Goal: Information Seeking & Learning: Learn about a topic

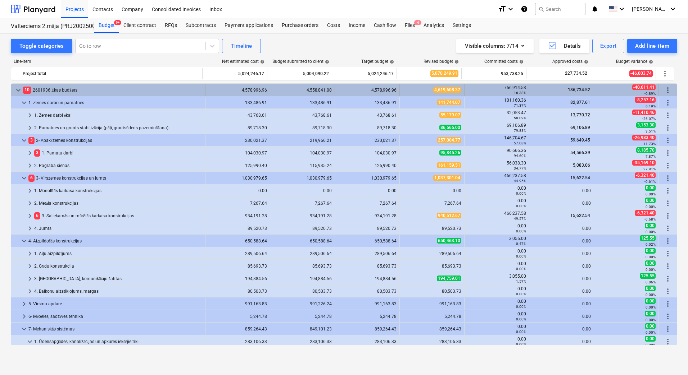
click at [14, 84] on div "keyboard_arrow_down 10 2601936 Ēkas budžets 4,578,996.96 4,558,841.00 4,578,996…" at bounding box center [343, 90] width 665 height 12
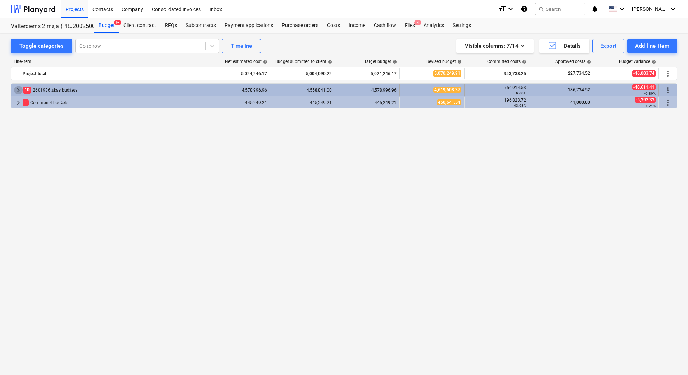
click at [16, 87] on span "keyboard_arrow_right" at bounding box center [18, 90] width 9 height 9
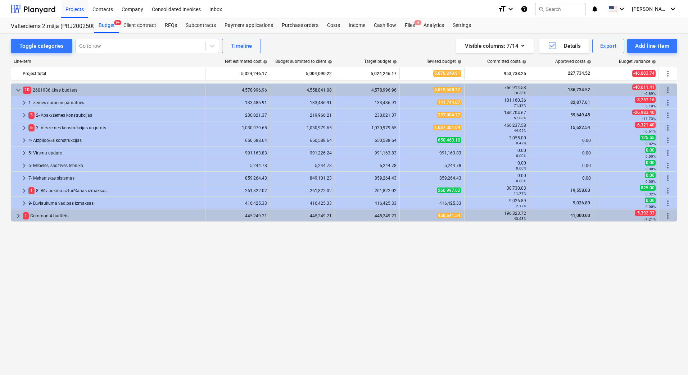
click at [2, 173] on div "Toggle categories Go to row Timeline Visible columns : 7/14 Details Export Add …" at bounding box center [344, 196] width 688 height 327
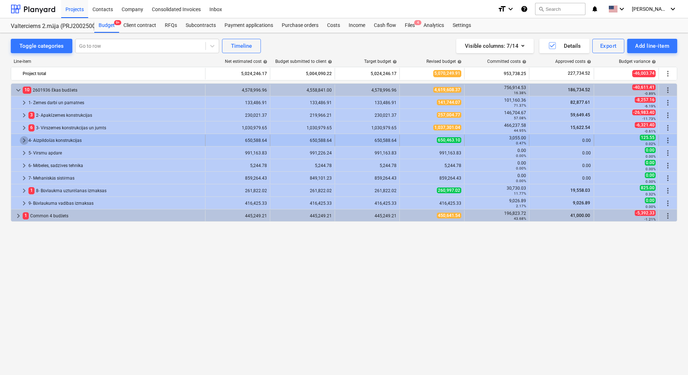
click at [23, 142] on span "keyboard_arrow_right" at bounding box center [24, 140] width 9 height 9
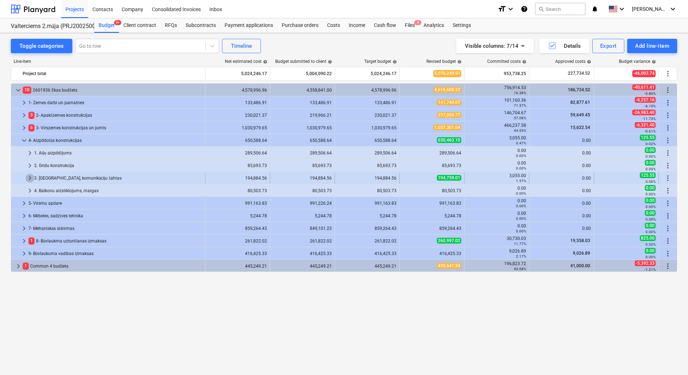
click at [28, 177] on span "keyboard_arrow_right" at bounding box center [30, 178] width 9 height 9
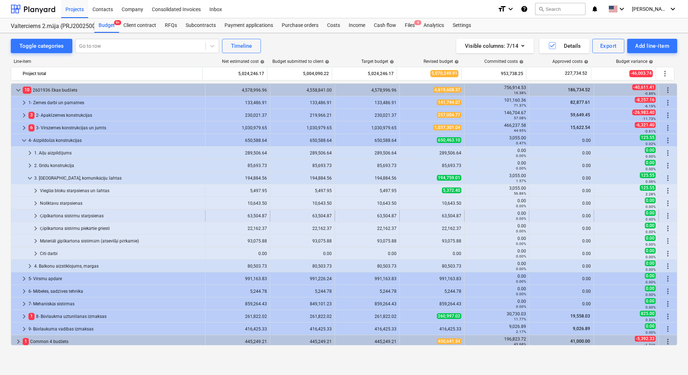
click at [34, 216] on span "keyboard_arrow_right" at bounding box center [35, 216] width 9 height 9
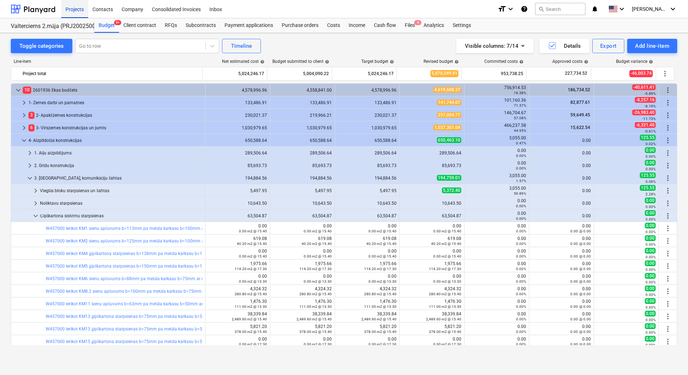
drag, startPoint x: 72, startPoint y: 5, endPoint x: 72, endPoint y: 9, distance: 4.0
click at [72, 5] on div "Projects" at bounding box center [74, 9] width 27 height 18
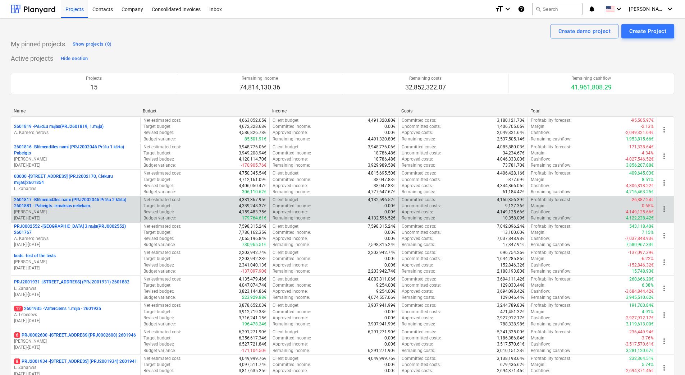
scroll to position [196, 0]
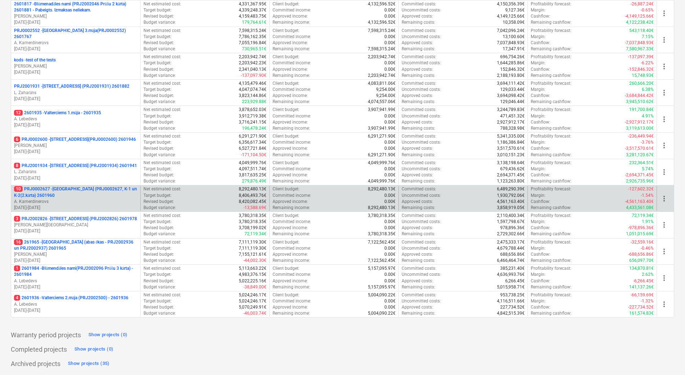
click at [78, 188] on p "10 PRJ0002627 - [GEOGRAPHIC_DATA] (PRJ0002627, K-1 un K-2(2.kārta) 2601960" at bounding box center [75, 192] width 123 height 12
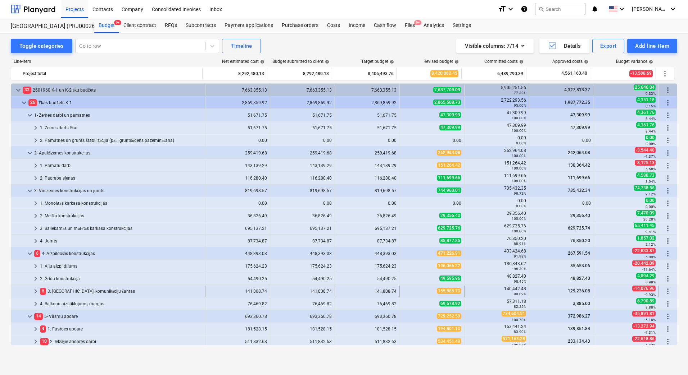
scroll to position [36, 0]
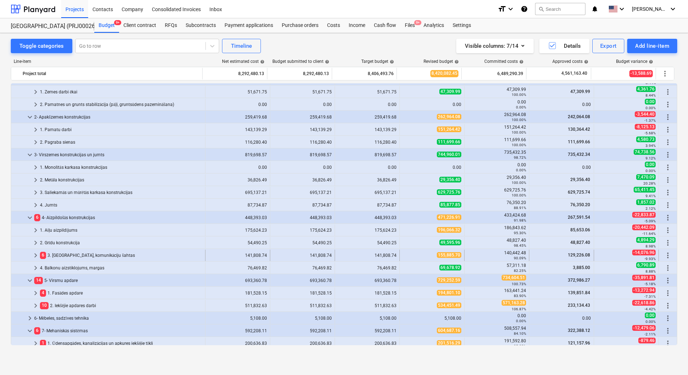
click at [82, 256] on div "6 3. [GEOGRAPHIC_DATA], komunikāciju šahtas" at bounding box center [121, 256] width 162 height 12
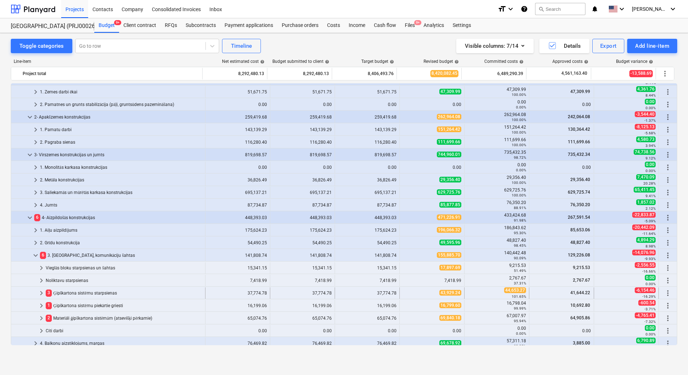
scroll to position [108, 0]
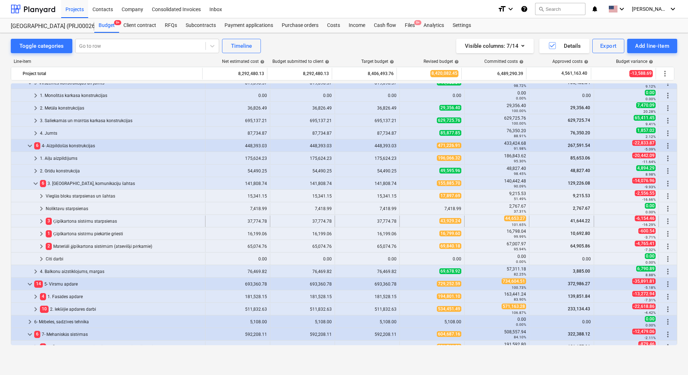
click at [87, 222] on div "3 Ģipškartona sistēmu starpsienas" at bounding box center [124, 222] width 156 height 12
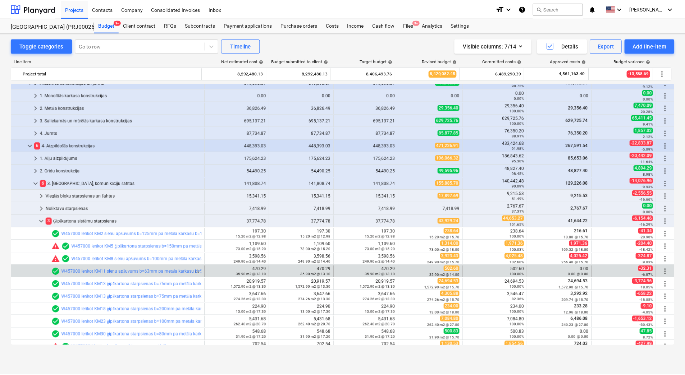
scroll to position [216, 0]
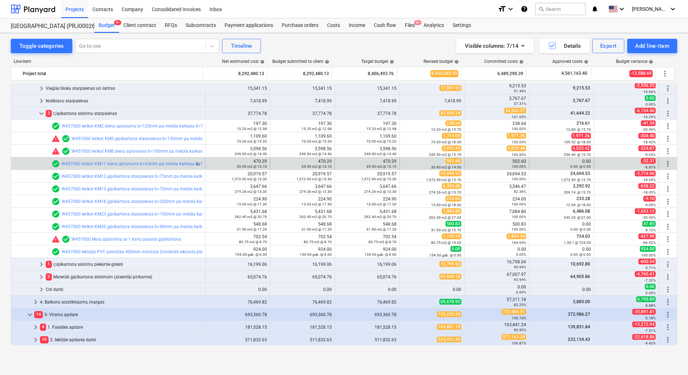
click at [91, 161] on div "check_circle W457000 Ierīkot KM11 sienu apšuvums b=63mm pa metāla karkasu b=50m…" at bounding box center [215, 164] width 329 height 9
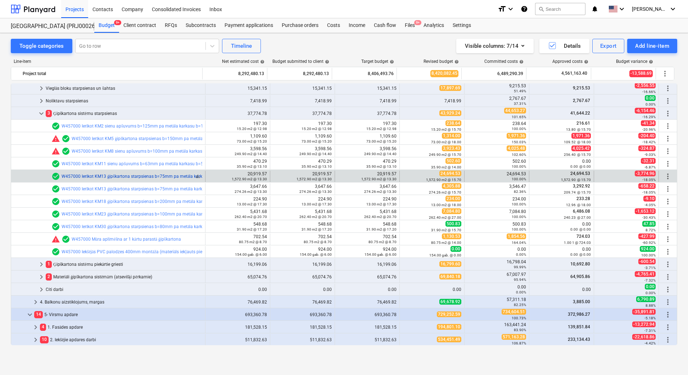
click at [93, 177] on link "W457000 Ierīkot KM13 ģipškartona starpsienas b=75mm pa metāla karkasu b=50mm ar…" at bounding box center [221, 176] width 321 height 5
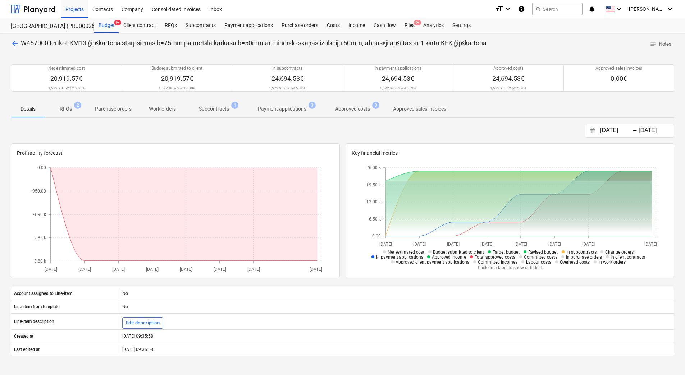
click at [213, 109] on p "Subcontracts" at bounding box center [214, 109] width 30 height 8
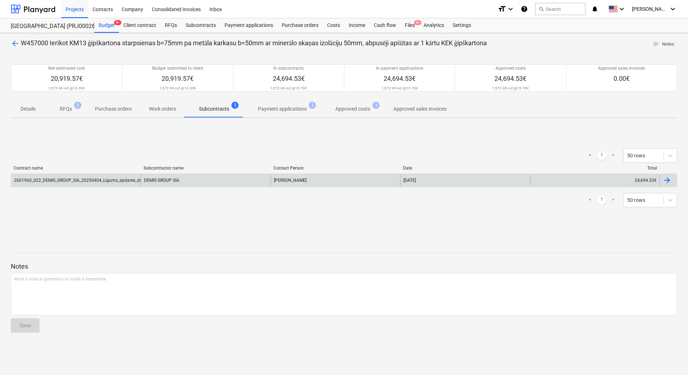
click at [93, 177] on div "2601960_022_DEMIS_GROUP_SIA_20250404_Ligums_apdares_darbi_T25_2k.pdf" at bounding box center [75, 181] width 129 height 12
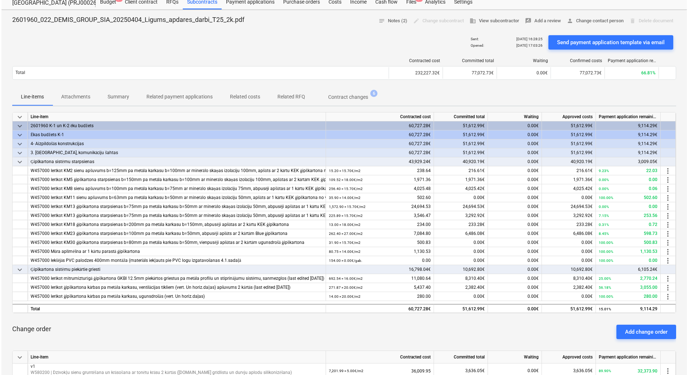
scroll to position [36, 0]
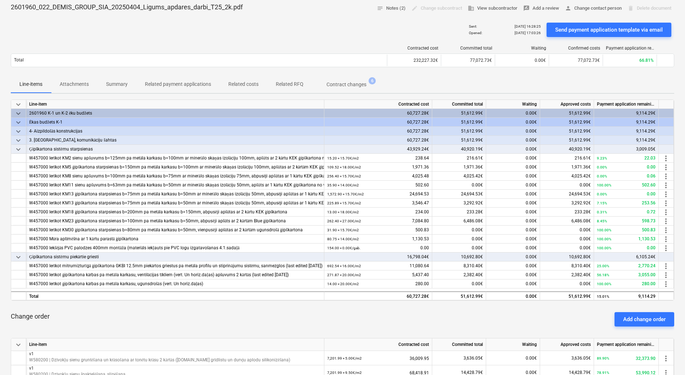
click at [76, 83] on p "Attachments" at bounding box center [74, 85] width 29 height 8
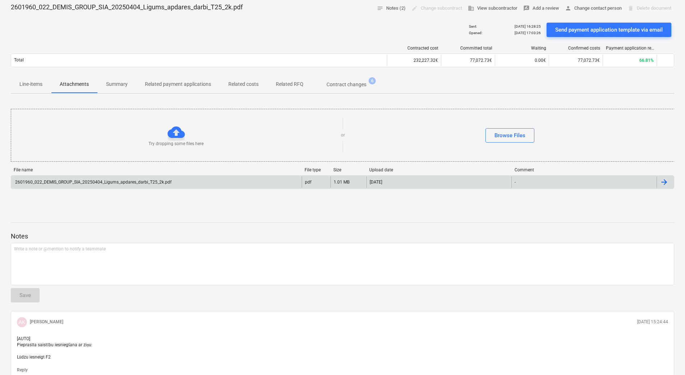
click at [155, 177] on div "2601960_022_DEMIS_GROUP_SIA_20250404_Ligums_apdares_darbi_T25_2k.pdf" at bounding box center [156, 183] width 291 height 12
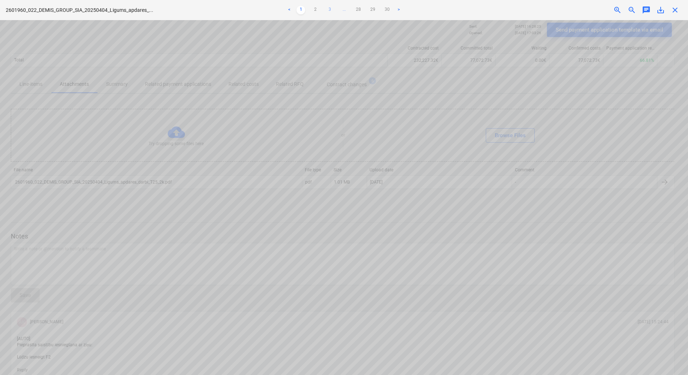
click at [330, 6] on link "3" at bounding box center [329, 10] width 9 height 9
click at [335, 8] on link "4" at bounding box center [336, 10] width 9 height 9
click at [343, 8] on link "5" at bounding box center [343, 10] width 9 height 9
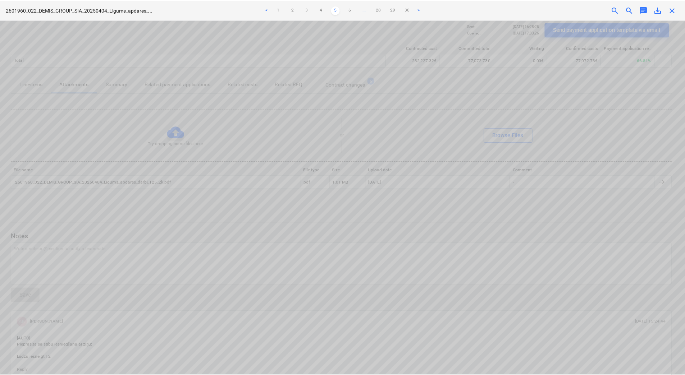
scroll to position [144, 0]
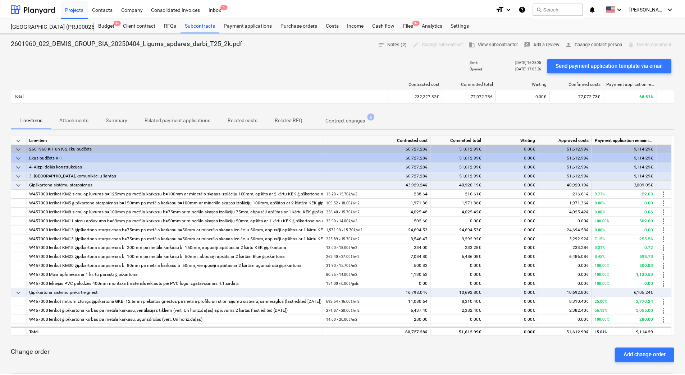
scroll to position [36, 0]
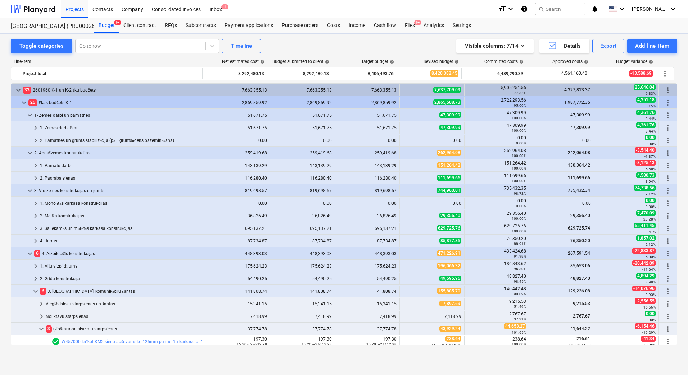
scroll to position [216, 0]
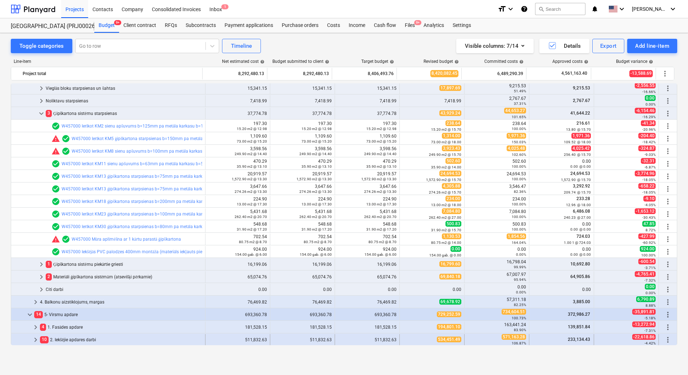
scroll to position [324, 0]
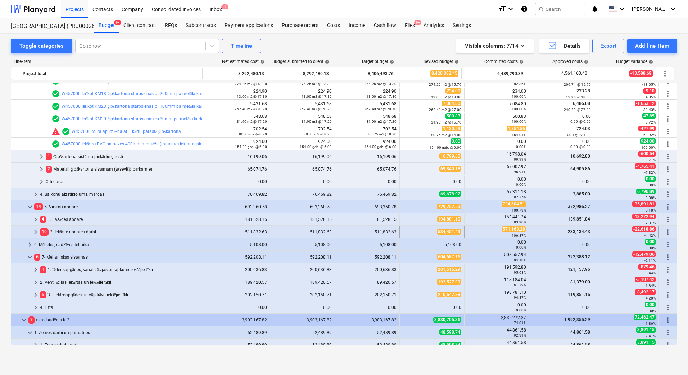
click at [37, 232] on span "keyboard_arrow_right" at bounding box center [35, 232] width 9 height 9
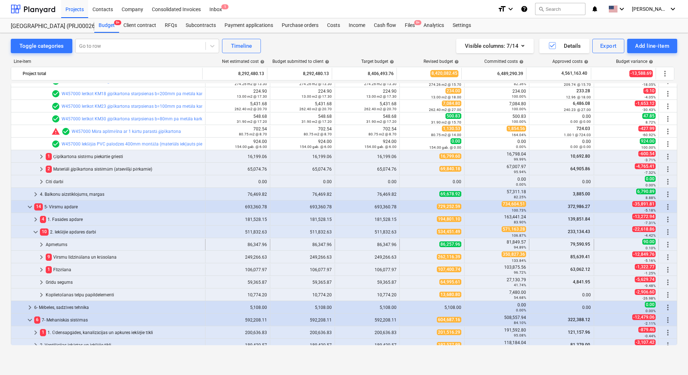
click at [41, 246] on span "keyboard_arrow_right" at bounding box center [41, 245] width 9 height 9
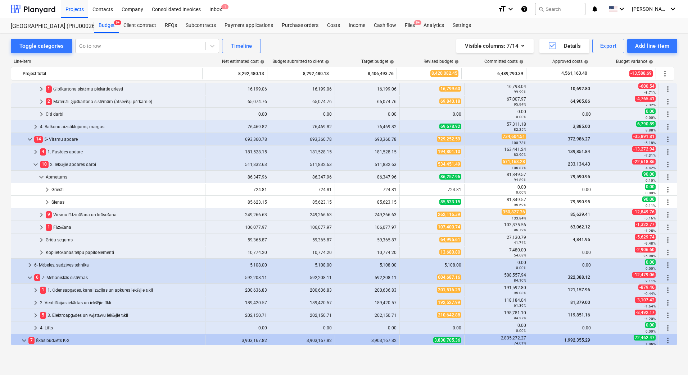
scroll to position [396, 0]
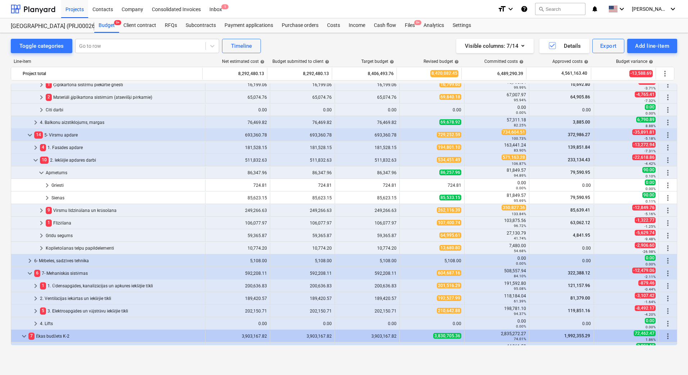
click at [48, 199] on span "keyboard_arrow_right" at bounding box center [47, 198] width 9 height 9
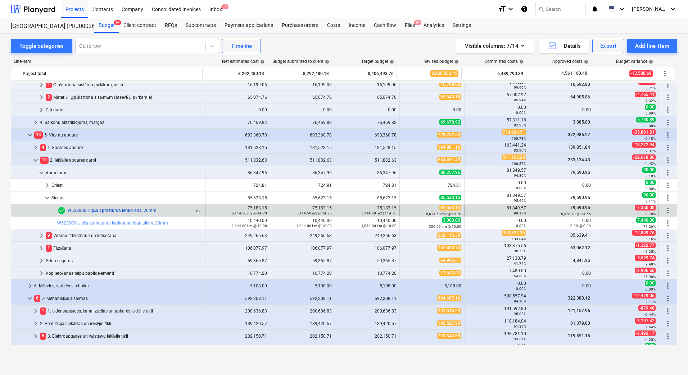
click at [129, 208] on link "W523000 Ģipša apmetuma ierīkošana, 20mm" at bounding box center [111, 210] width 89 height 5
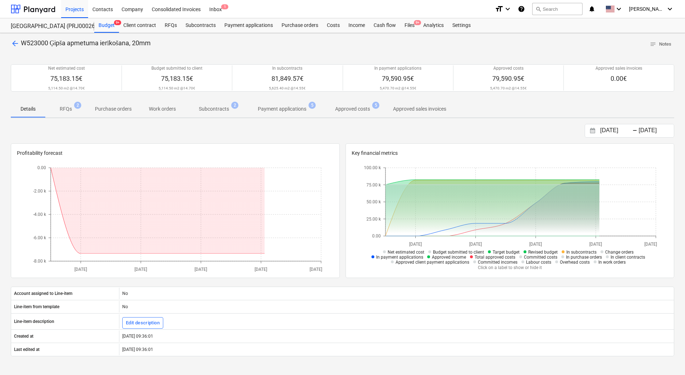
click at [219, 106] on p "Subcontracts" at bounding box center [214, 109] width 30 height 8
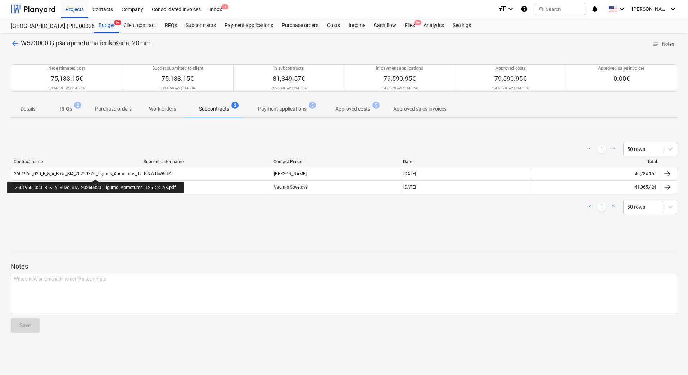
click at [97, 173] on div "2601960_020_R_&_A_Buve_SIA_20250320_Ligums_Apmetums_T25_2k_AK.pdf" at bounding box center [90, 174] width 152 height 5
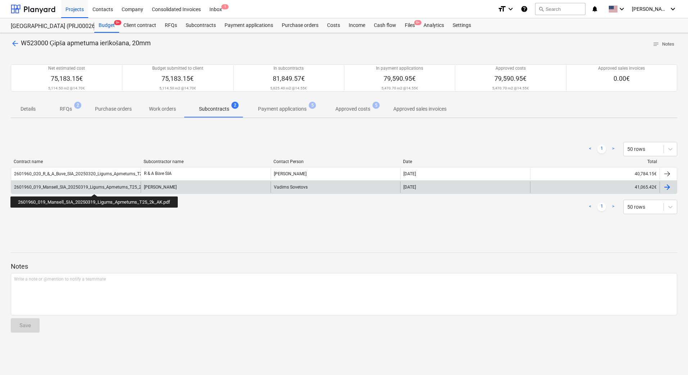
click at [96, 188] on div "2601960_019_Mansell_SIA_20250319_Ligums_Apmetums_T25_2k_AK.pdf" at bounding box center [86, 187] width 145 height 5
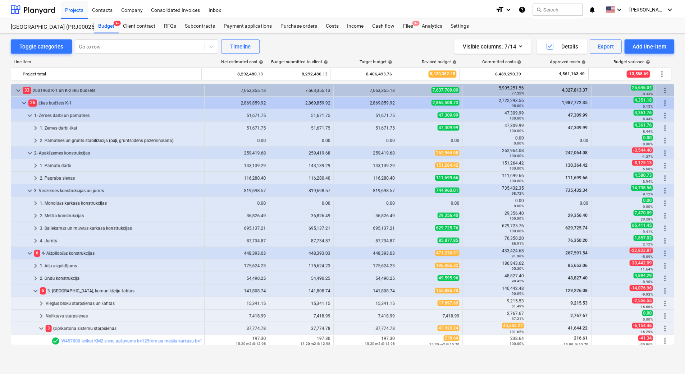
scroll to position [180, 0]
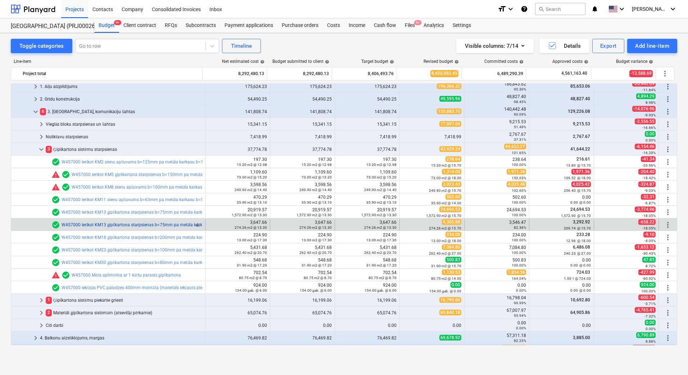
click at [111, 224] on link "W457000 Ierīkot KM13 ģipškartona starpsienas b=75mm pa metāla karkasu b=50mm ar…" at bounding box center [235, 225] width 348 height 5
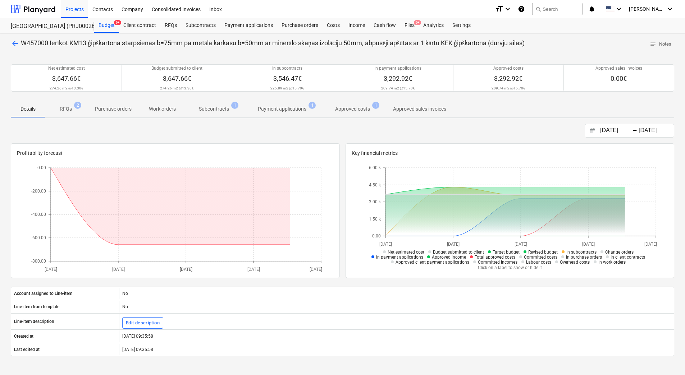
click at [225, 111] on p "Subcontracts" at bounding box center [214, 109] width 30 height 8
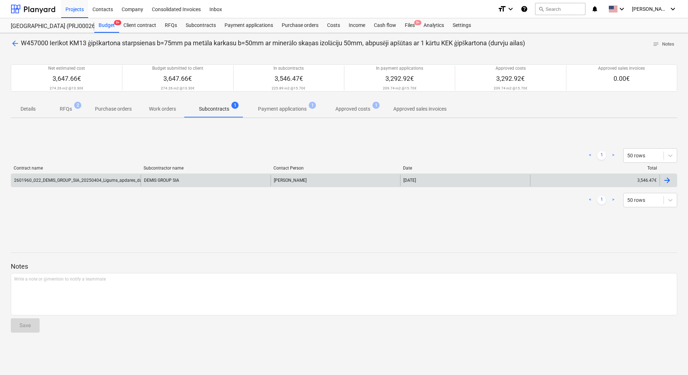
click at [67, 177] on div "2601960_022_DEMIS_GROUP_SIA_20250404_Ligums_apdares_darbi_T25_2k.pdf" at bounding box center [75, 181] width 129 height 12
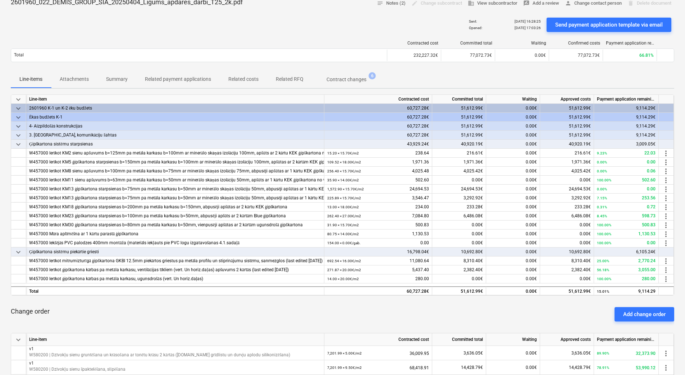
scroll to position [36, 0]
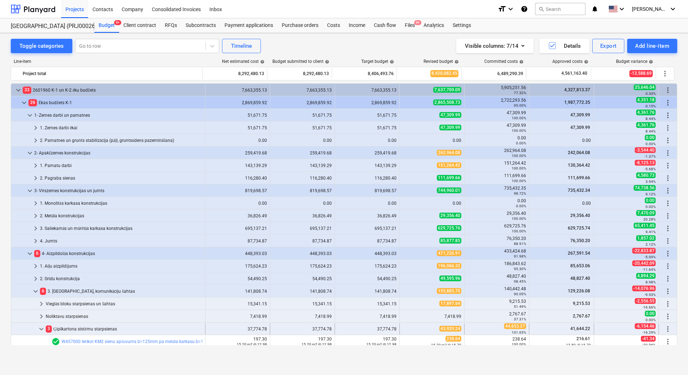
scroll to position [180, 0]
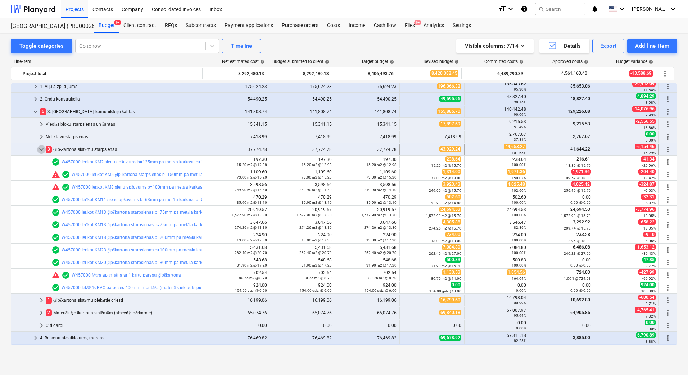
click at [42, 149] on span "keyboard_arrow_down" at bounding box center [41, 149] width 9 height 9
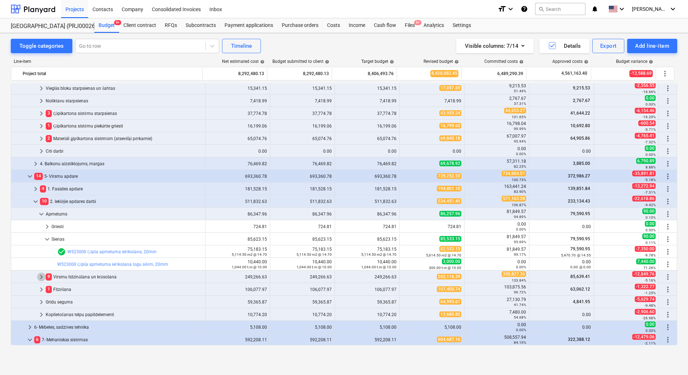
scroll to position [288, 0]
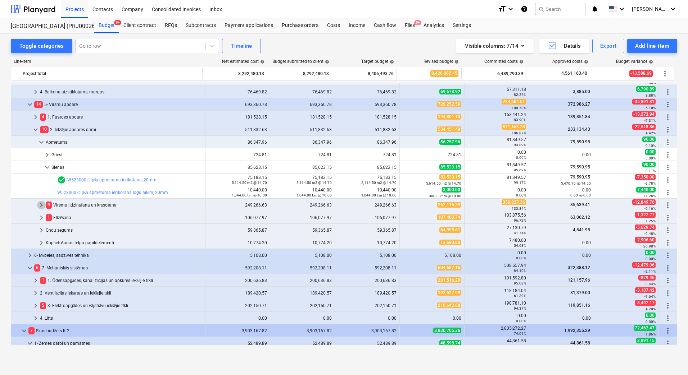
click at [43, 204] on span "keyboard_arrow_right" at bounding box center [41, 205] width 9 height 9
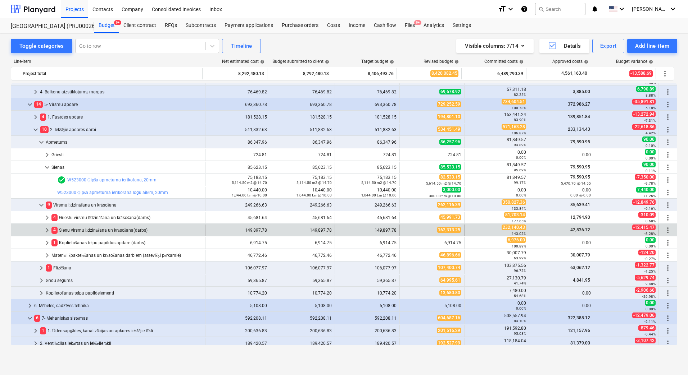
click at [79, 230] on div "4 Sienu virsmu līdzināšana un krāsošana(darbs)" at bounding box center [126, 231] width 151 height 12
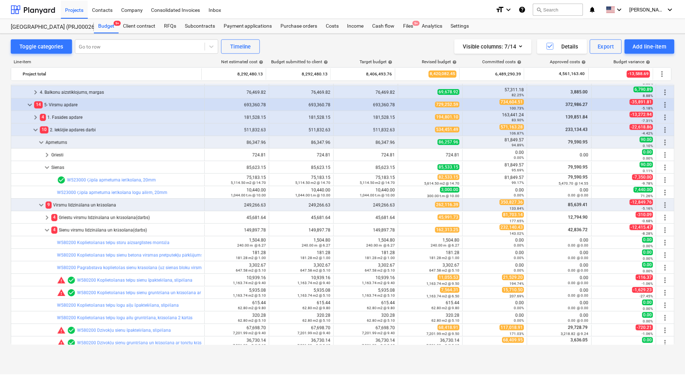
scroll to position [324, 0]
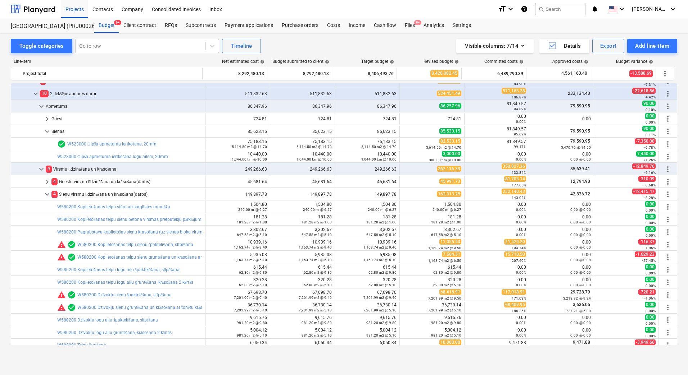
click at [103, 246] on link "W580200 Koplietošanas telpu sienu špaktelēšana, slīpēšana" at bounding box center [135, 244] width 116 height 5
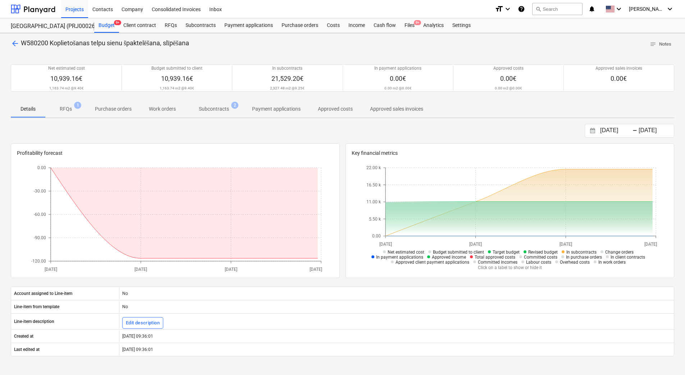
click at [216, 110] on p "Subcontracts" at bounding box center [214, 109] width 30 height 8
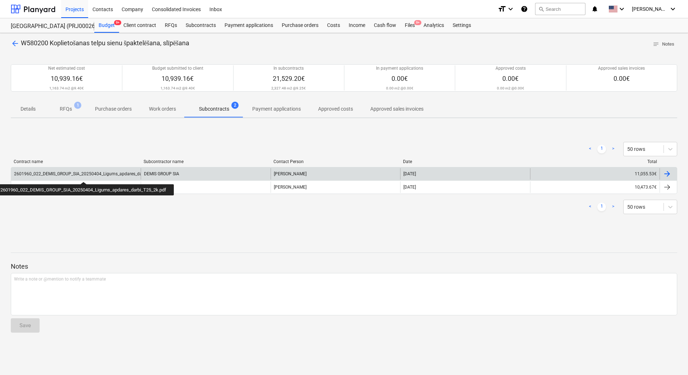
click at [85, 175] on div "2601960_022_DEMIS_GROUP_SIA_20250404_Ligums_apdares_darbi_T25_2k.pdf" at bounding box center [92, 174] width 156 height 5
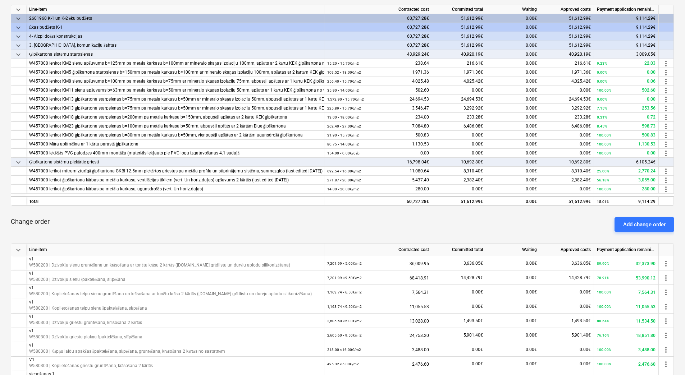
scroll to position [36, 0]
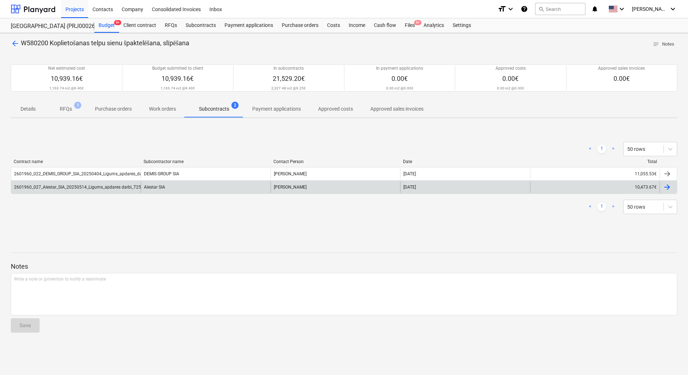
click at [55, 191] on div "2601960_027_Alestar_SIA_20250514_Ligums_apdares darbi_T25_2k.pdf" at bounding box center [75, 188] width 129 height 12
click at [74, 187] on div "2601960_027_Alestar_SIA_20250514_Ligums_apdares darbi_T25_2k.pdf" at bounding box center [84, 187] width 141 height 5
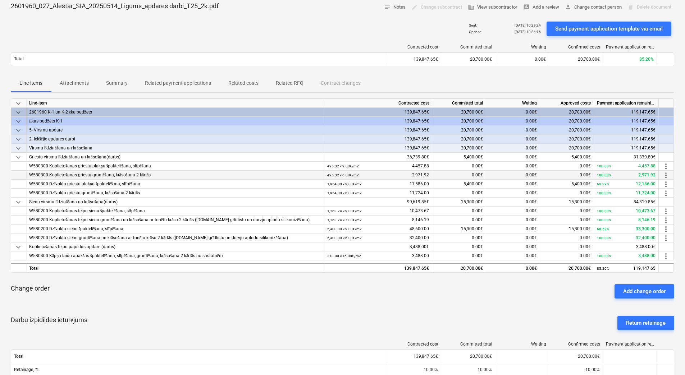
scroll to position [36, 0]
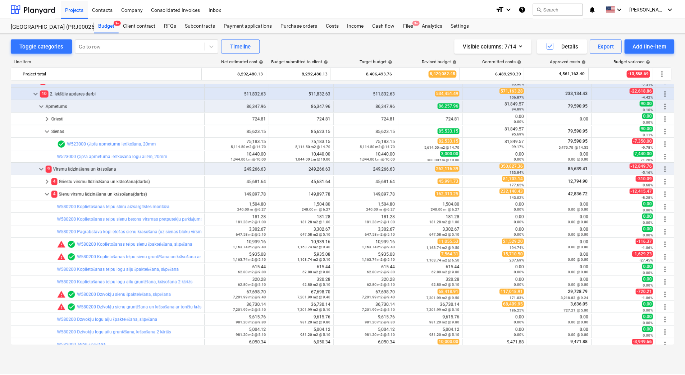
scroll to position [360, 0]
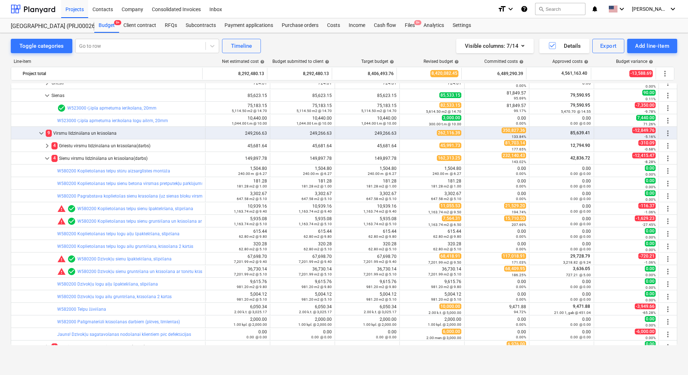
click at [8, 173] on div "Toggle categories Go to row Timeline Visible columns : 7/14 Details Export Add …" at bounding box center [344, 196] width 688 height 327
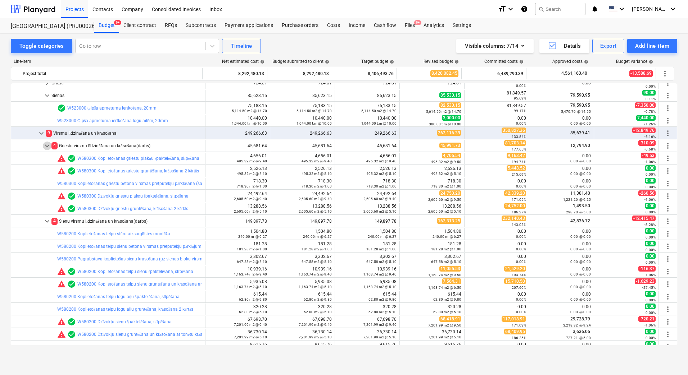
click at [45, 147] on span "keyboard_arrow_down" at bounding box center [47, 146] width 9 height 9
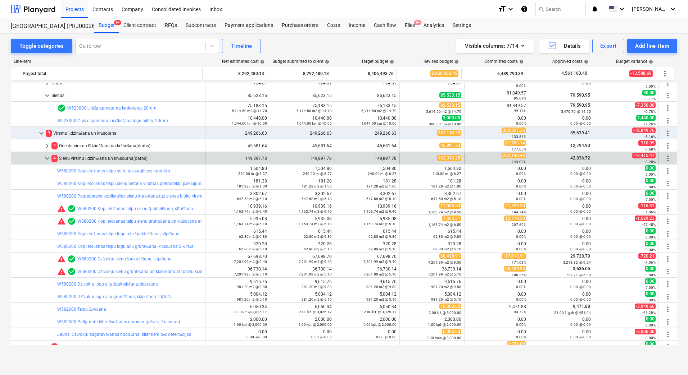
click at [45, 159] on span "keyboard_arrow_down" at bounding box center [47, 158] width 9 height 9
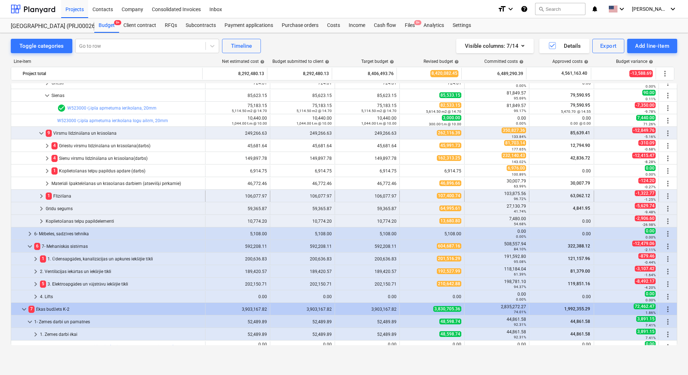
click at [41, 196] on span "keyboard_arrow_right" at bounding box center [41, 196] width 9 height 9
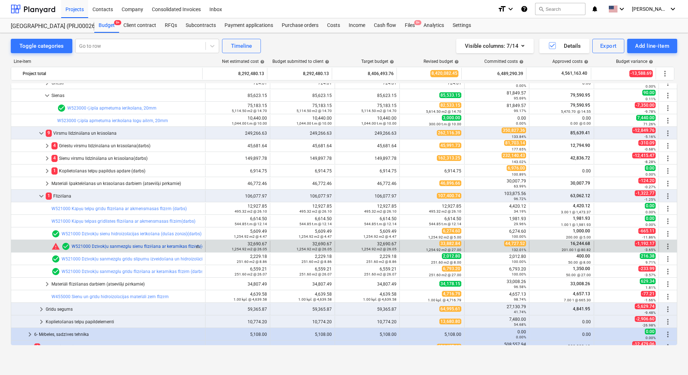
click at [117, 246] on link "W521000 Dzīvokļu sanmezglu sienu flīzēšana ar keramikas flīzēm(darbs)" at bounding box center [143, 246] width 142 height 5
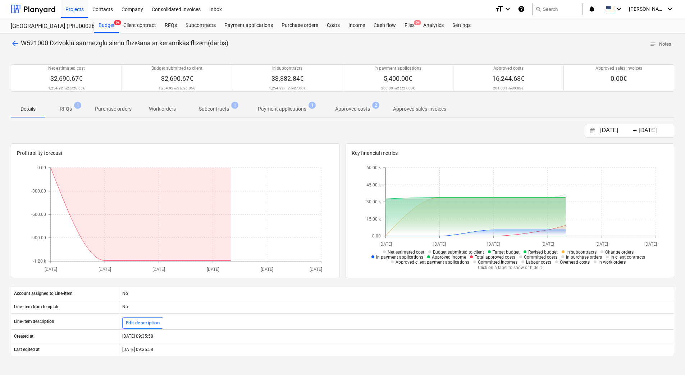
click at [206, 110] on p "Subcontracts" at bounding box center [214, 109] width 30 height 8
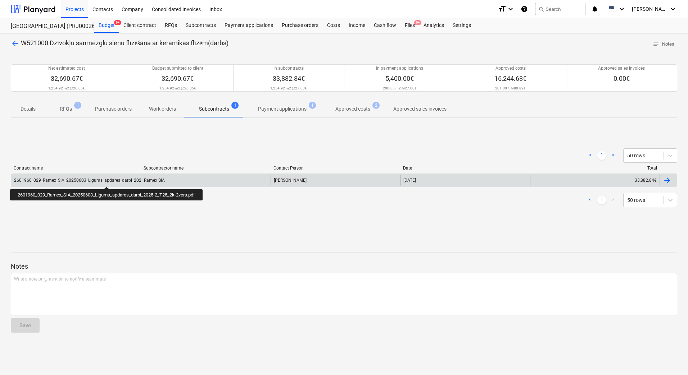
click at [105, 180] on div "2601960_029_Ramex_SIA_20250603_Ligums_apdares_darbi_2025-2_T25_2k-2vers.pdf" at bounding box center [98, 180] width 168 height 5
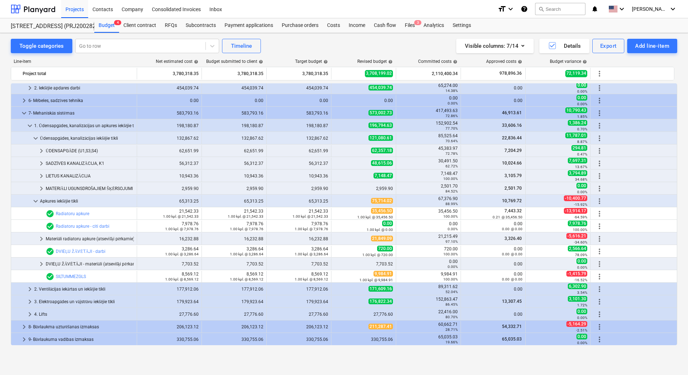
scroll to position [61, 0]
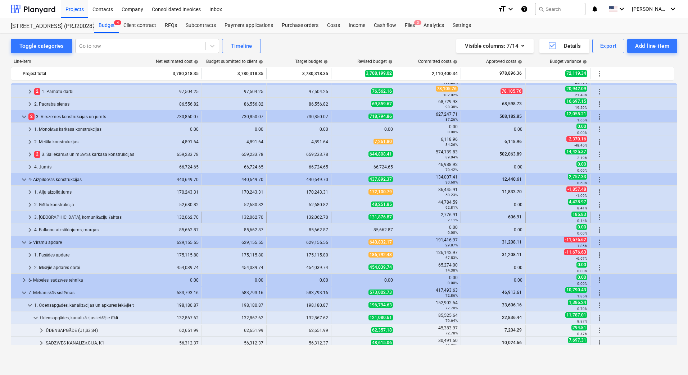
click at [53, 215] on div "3. [GEOGRAPHIC_DATA], komunikāciju šahtas" at bounding box center [84, 218] width 100 height 12
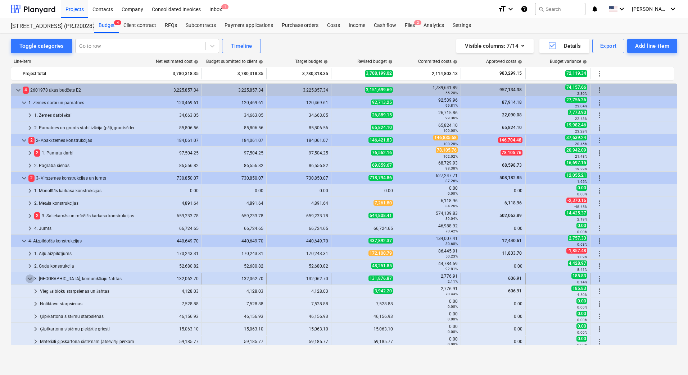
click at [30, 277] on span "keyboard_arrow_down" at bounding box center [30, 279] width 9 height 9
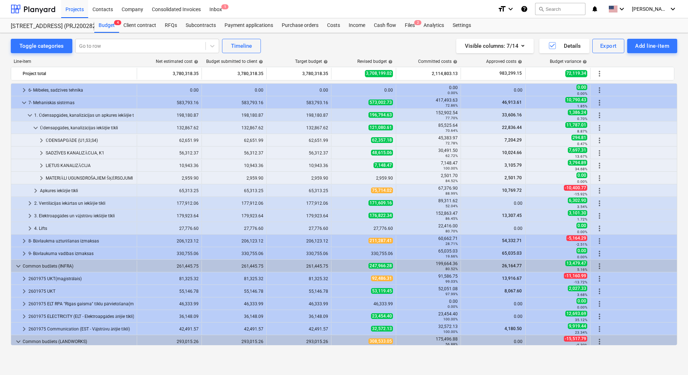
scroll to position [216, 0]
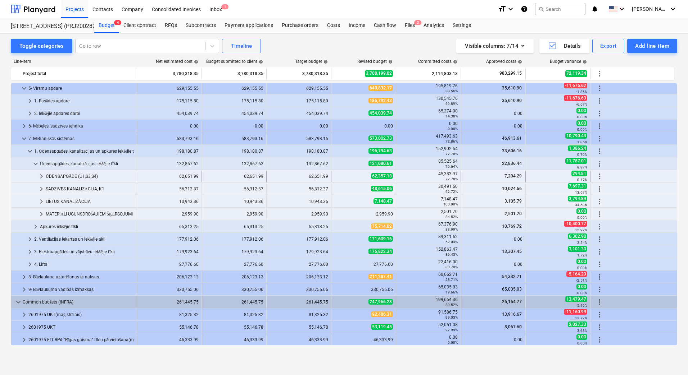
click at [41, 176] on span "keyboard_arrow_right" at bounding box center [41, 176] width 9 height 9
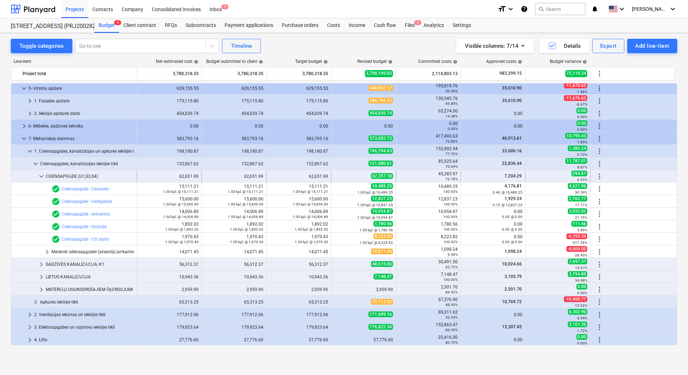
click at [40, 177] on span "keyboard_arrow_down" at bounding box center [41, 176] width 9 height 9
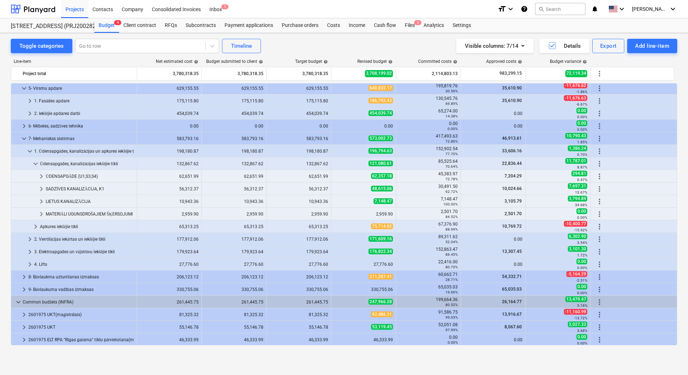
click at [4, 183] on div "Toggle categories Go to row Timeline Visible columns : 7/14 Details Export Add …" at bounding box center [344, 196] width 688 height 327
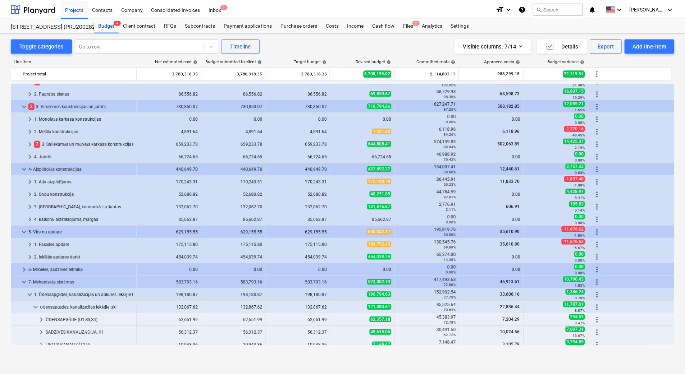
scroll to position [180, 0]
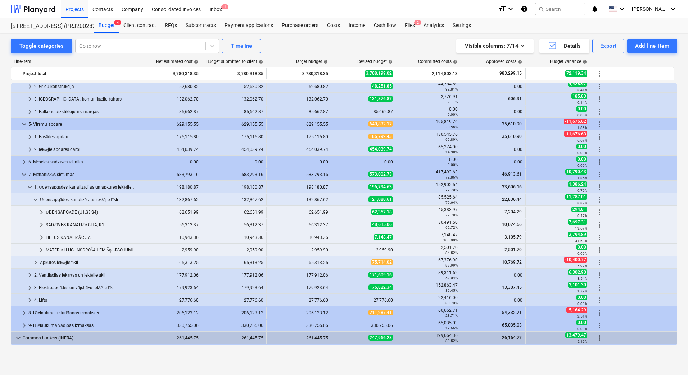
click at [70, 212] on div "ŪDENSAPGĀDE (U1,S3,S4)" at bounding box center [90, 213] width 88 height 12
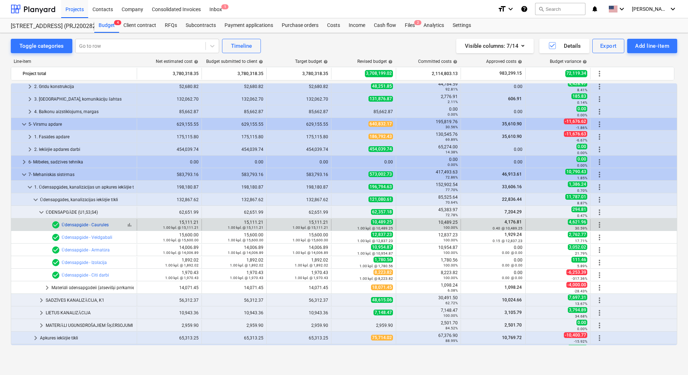
click at [72, 225] on link "Ūdensapgāde - Caurules" at bounding box center [84, 225] width 47 height 5
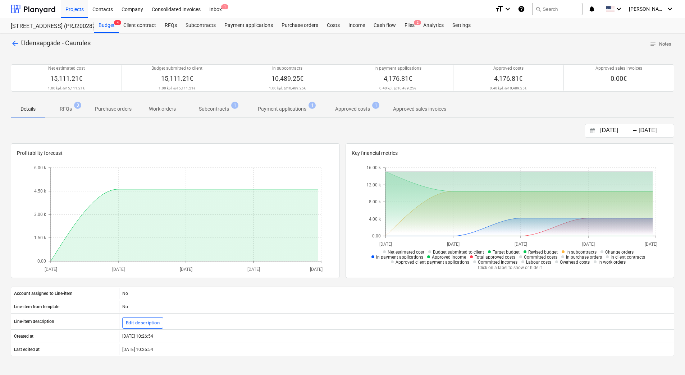
click at [226, 112] on p "Subcontracts" at bounding box center [214, 109] width 30 height 8
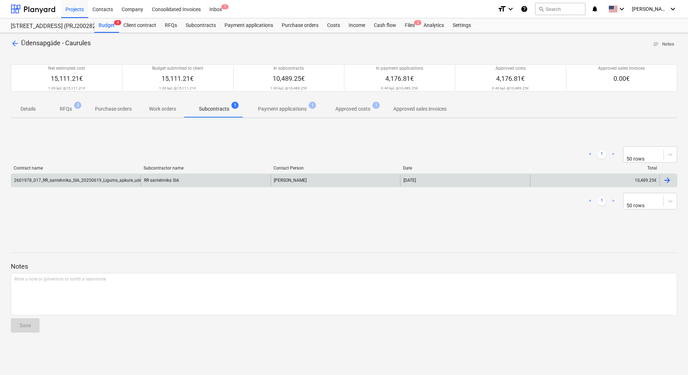
click at [106, 186] on div "2601978_017_RR_santehnika_SIA_20250619_Ligums_apkure_udens_kanalizacija_siltumm…" at bounding box center [75, 181] width 129 height 12
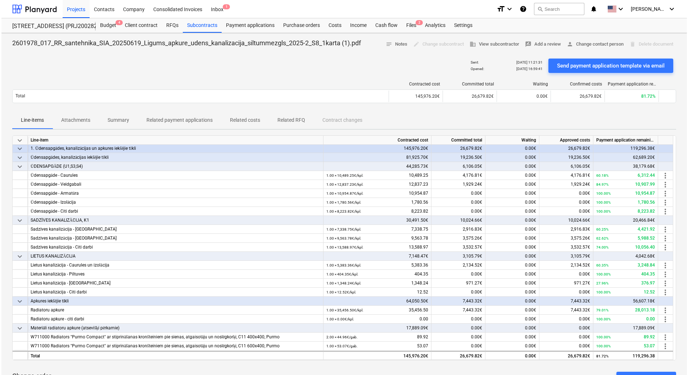
scroll to position [36, 0]
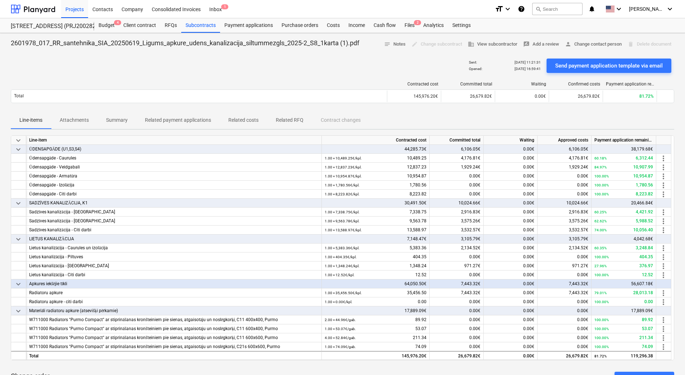
click at [74, 118] on p "Attachments" at bounding box center [74, 121] width 29 height 8
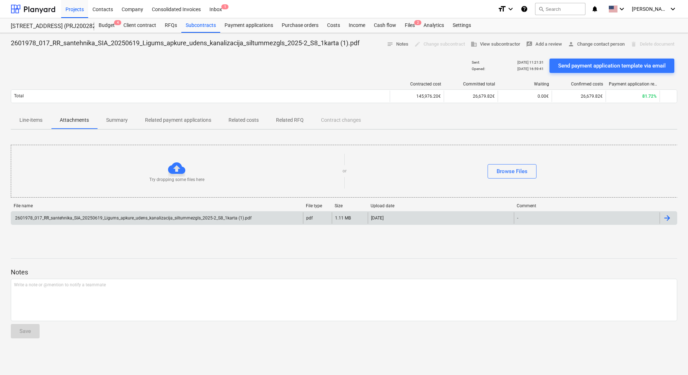
click at [161, 218] on div "2601978_017_RR_santehnika_SIA_20250619_Ligums_apkure_udens_kanalizacija_siltumm…" at bounding box center [132, 218] width 237 height 5
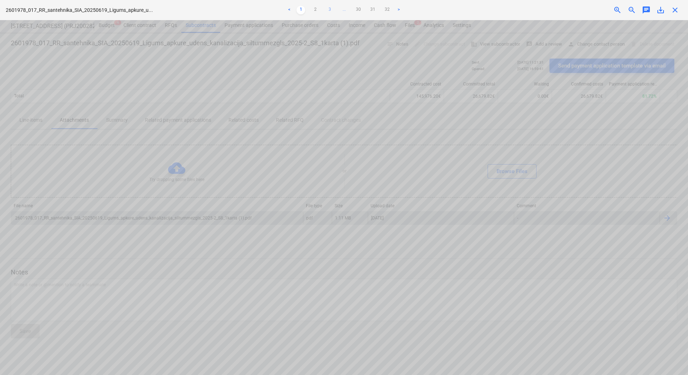
click at [330, 10] on link "3" at bounding box center [329, 10] width 9 height 9
click at [337, 11] on link "4" at bounding box center [336, 10] width 9 height 9
click at [343, 10] on link "5" at bounding box center [343, 10] width 9 height 9
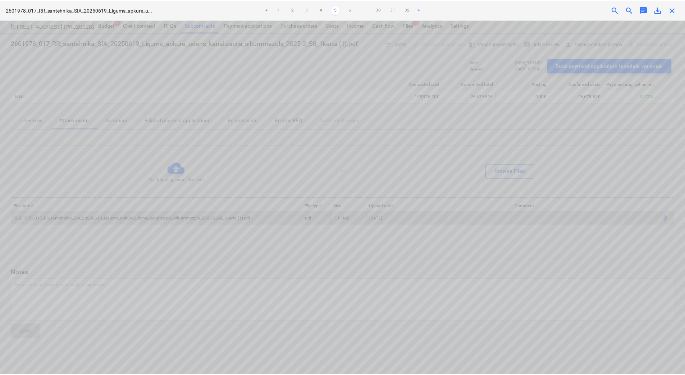
scroll to position [108, 0]
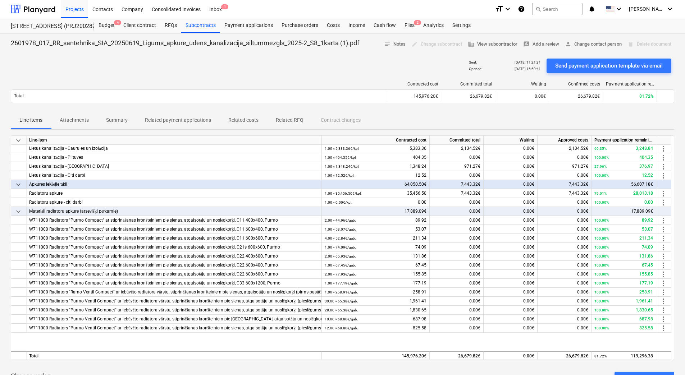
scroll to position [270, 0]
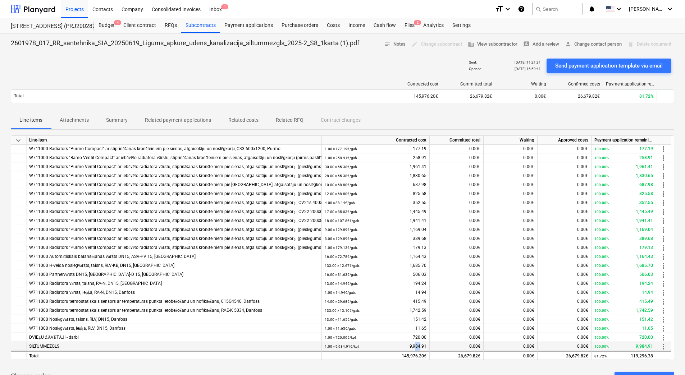
drag, startPoint x: 420, startPoint y: 346, endPoint x: 415, endPoint y: 346, distance: 5.0
click at [415, 346] on div "1.00 × 9,984.91€ / kpl. 9,984.91" at bounding box center [376, 346] width 102 height 9
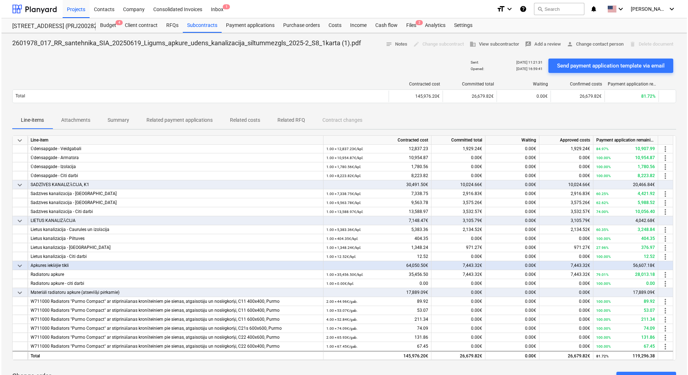
scroll to position [0, 0]
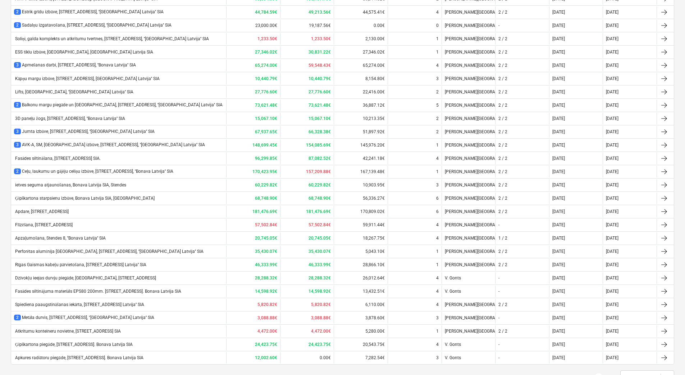
scroll to position [426, 0]
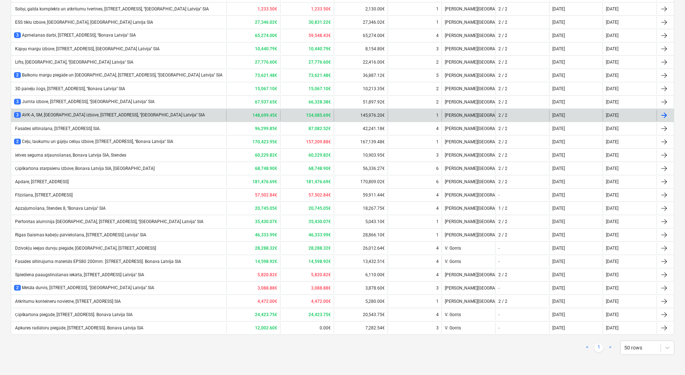
click at [68, 115] on div "3 AVK-A, SM, UK izbūve, Stendes iela 8, ''Bonava Latvija'' SIA" at bounding box center [109, 115] width 191 height 6
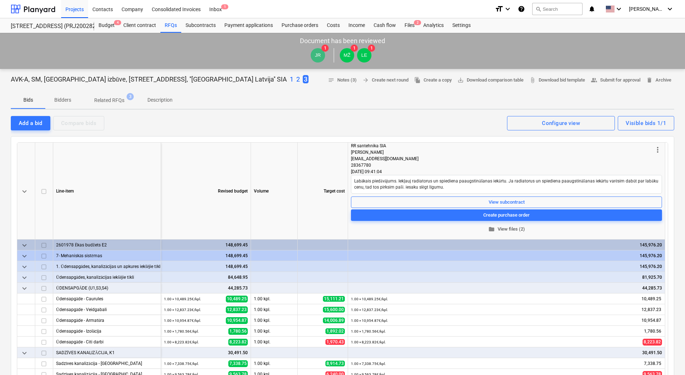
click at [497, 228] on span "folder View files (2)" at bounding box center [506, 229] width 305 height 8
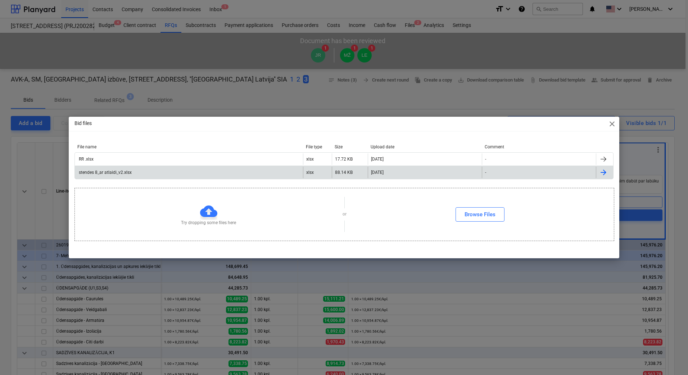
click at [89, 172] on div "stendes 8_ar atlaidi_v2.xlsx" at bounding box center [105, 172] width 54 height 5
type textarea "x"
